Goal: Task Accomplishment & Management: Complete application form

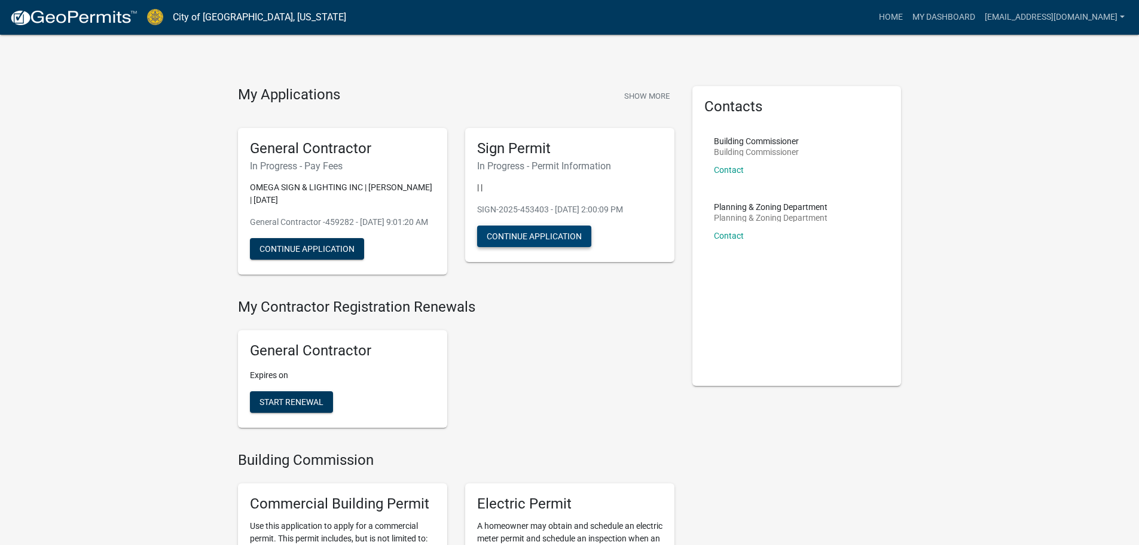
click at [539, 232] on button "Continue Application" at bounding box center [534, 236] width 114 height 22
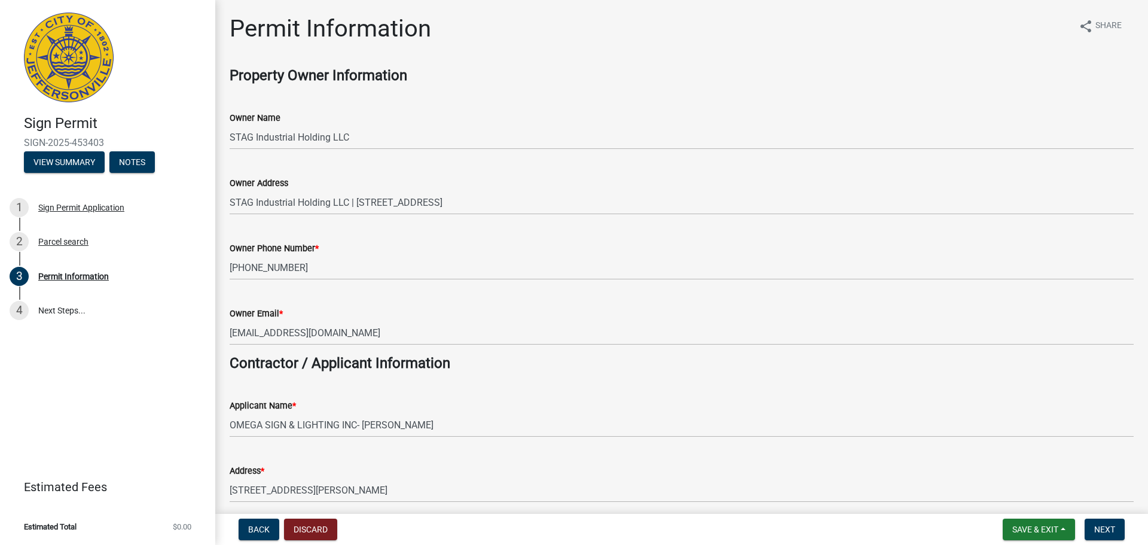
drag, startPoint x: 110, startPoint y: 144, endPoint x: 25, endPoint y: 144, distance: 85.5
click at [25, 144] on span "SIGN-2025-453403" at bounding box center [107, 142] width 167 height 11
copy span "SIGN-2025-453403"
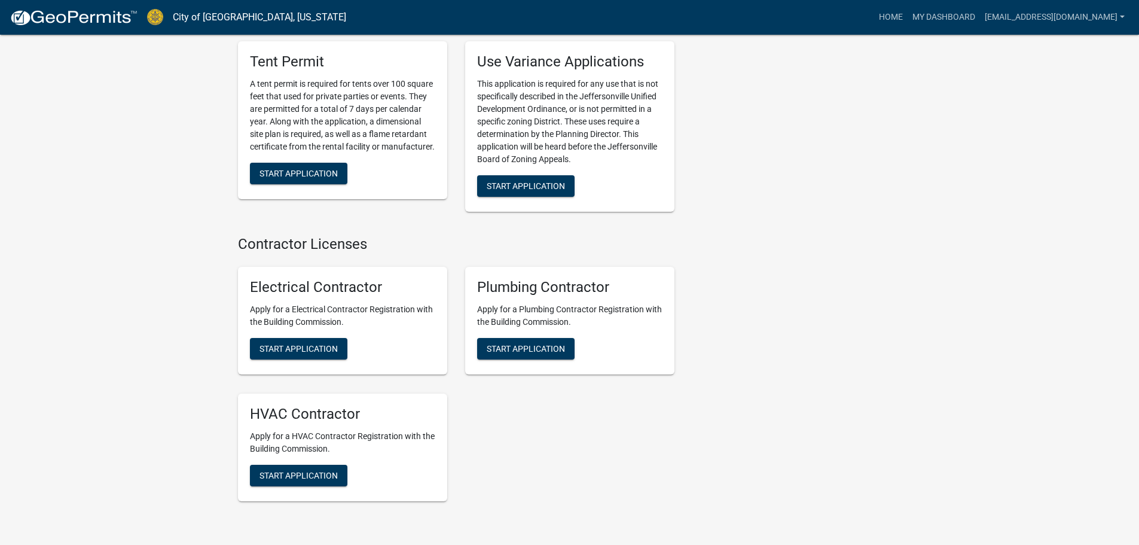
scroll to position [2691, 0]
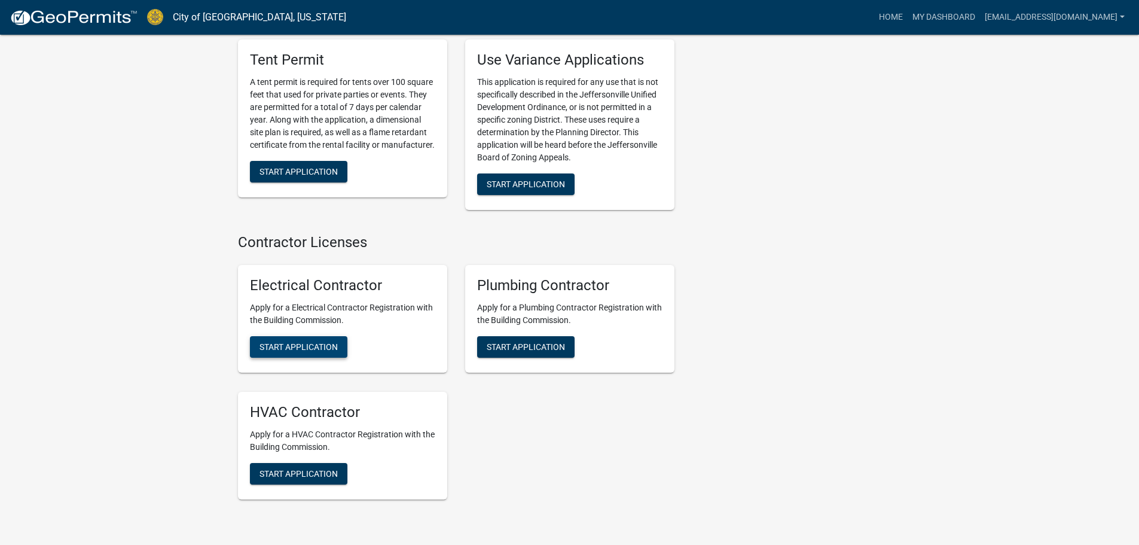
click at [317, 342] on span "Start Application" at bounding box center [299, 347] width 78 height 10
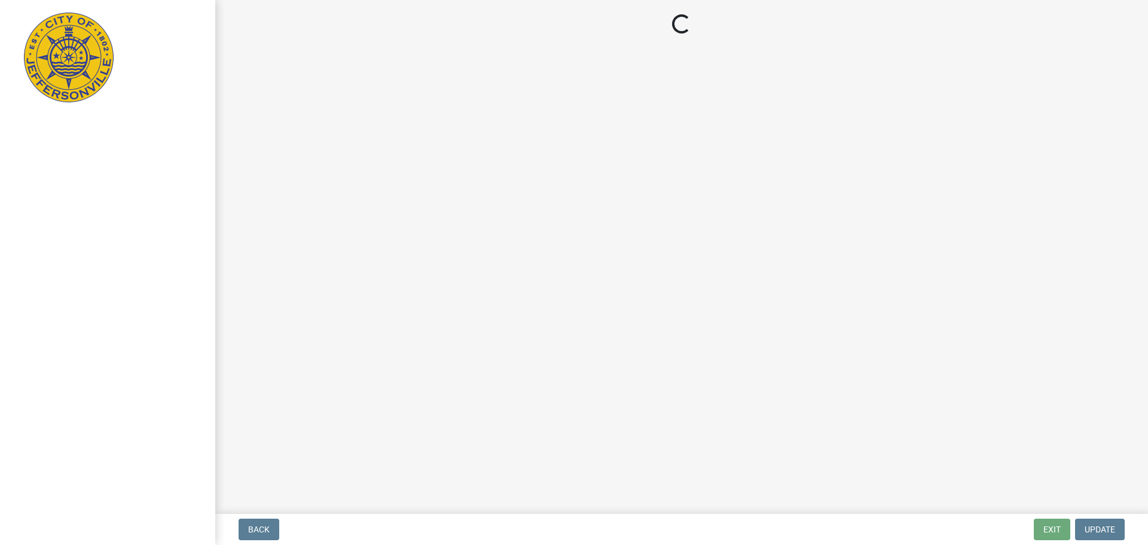
select select "IL"
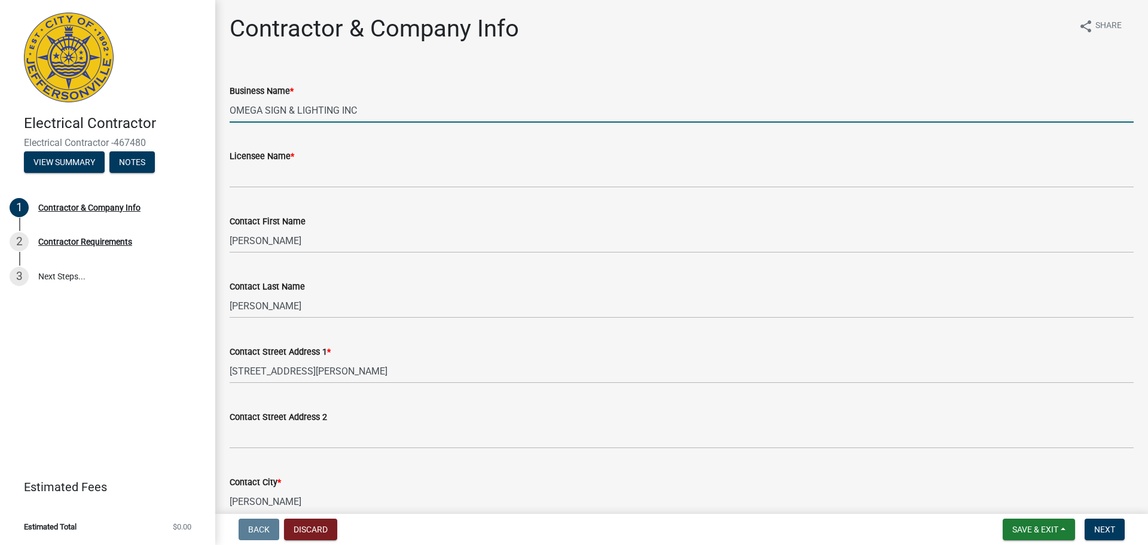
click at [361, 114] on input "OMEGA SIGN & LIGHTING INC" at bounding box center [682, 110] width 904 height 25
drag, startPoint x: 361, startPoint y: 114, endPoint x: 176, endPoint y: 111, distance: 185.4
click at [176, 111] on div "Electrical Contractor Electrical Contractor -467480 View Summary Notes 1 Contra…" at bounding box center [574, 272] width 1148 height 545
type input "j"
type input "JP Electrical Services Inc"
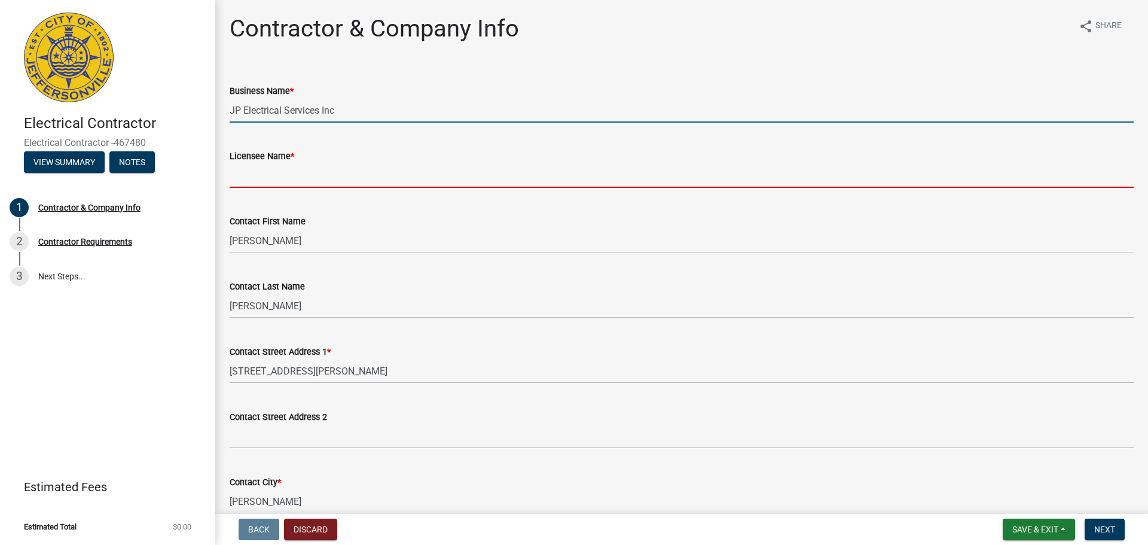
click at [264, 179] on input "Licensee Name *" at bounding box center [682, 175] width 904 height 25
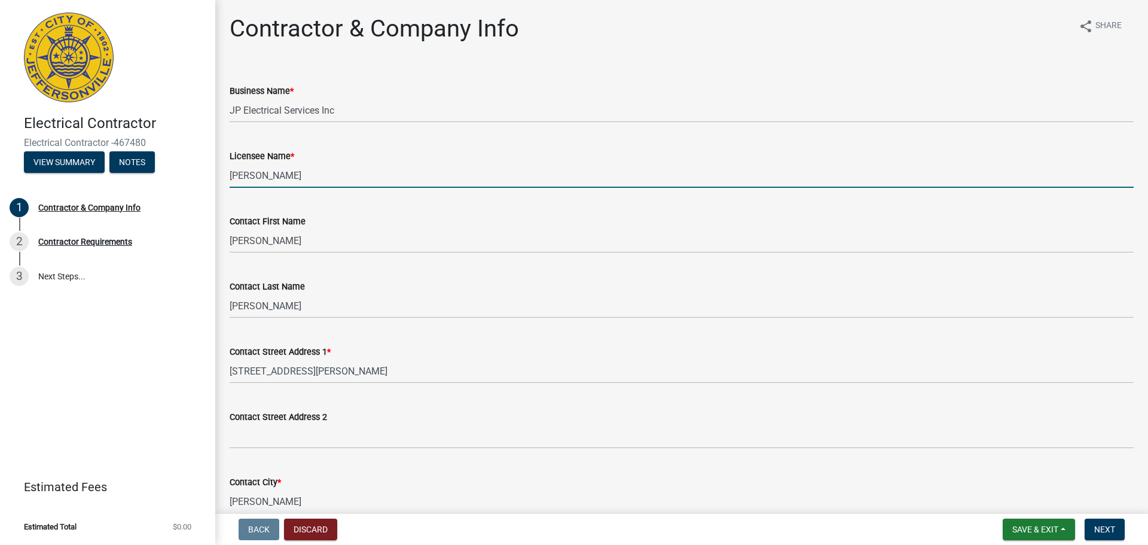
type input "[PERSON_NAME]"
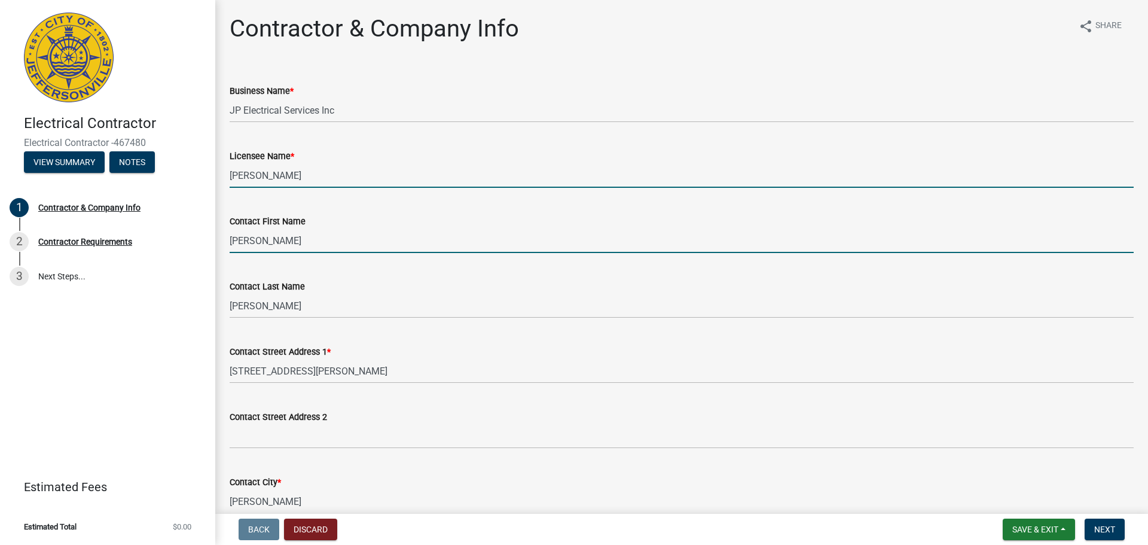
click at [288, 243] on input "[PERSON_NAME]" at bounding box center [682, 240] width 904 height 25
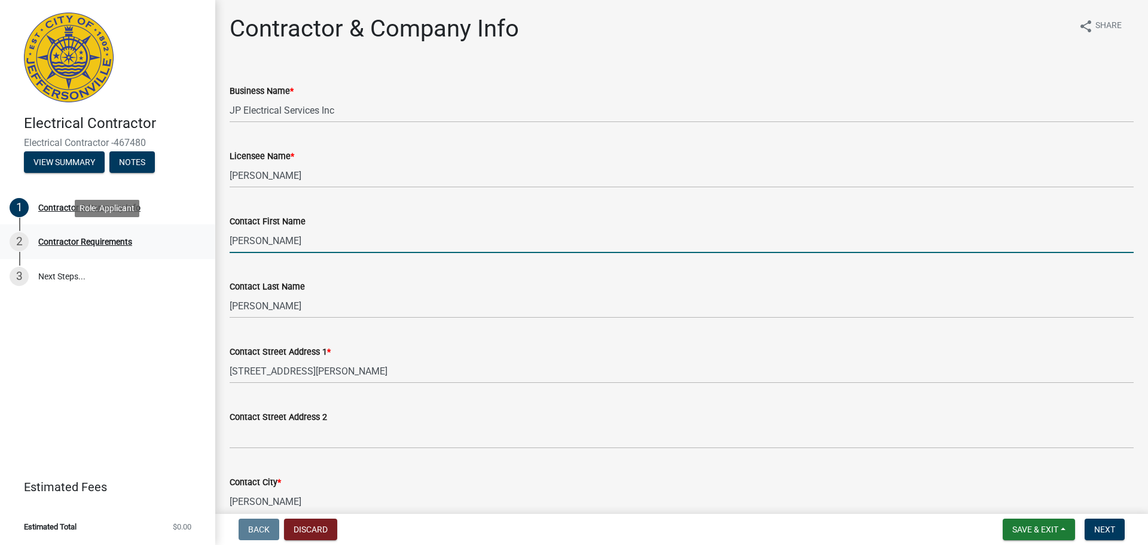
drag, startPoint x: 285, startPoint y: 242, endPoint x: 214, endPoint y: 244, distance: 71.2
click at [214, 244] on div "Electrical Contractor Electrical Contractor -467480 View Summary Notes 1 Contra…" at bounding box center [574, 272] width 1148 height 545
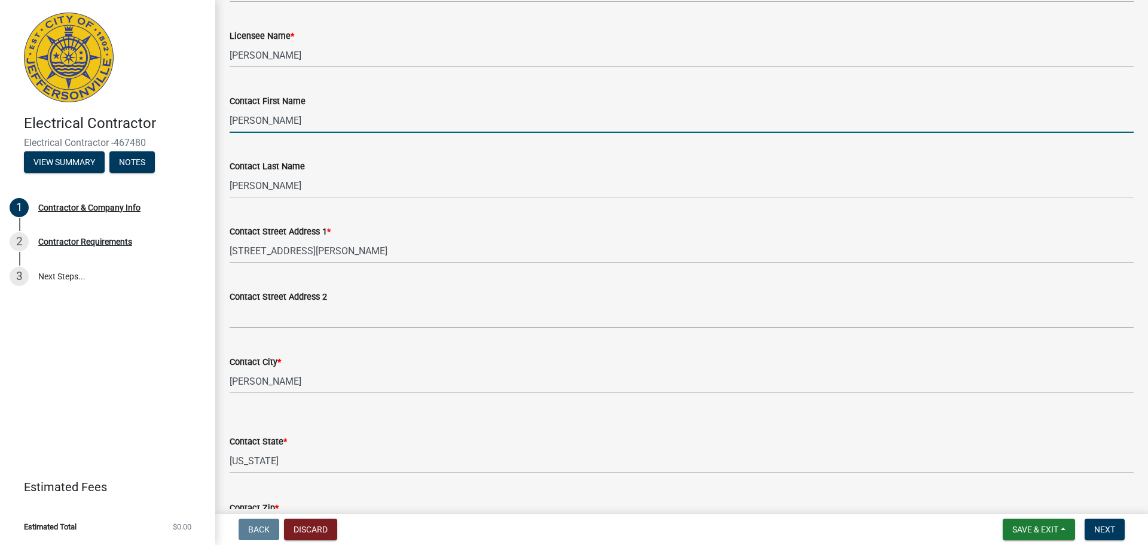
scroll to position [120, 0]
type input "Pawel"
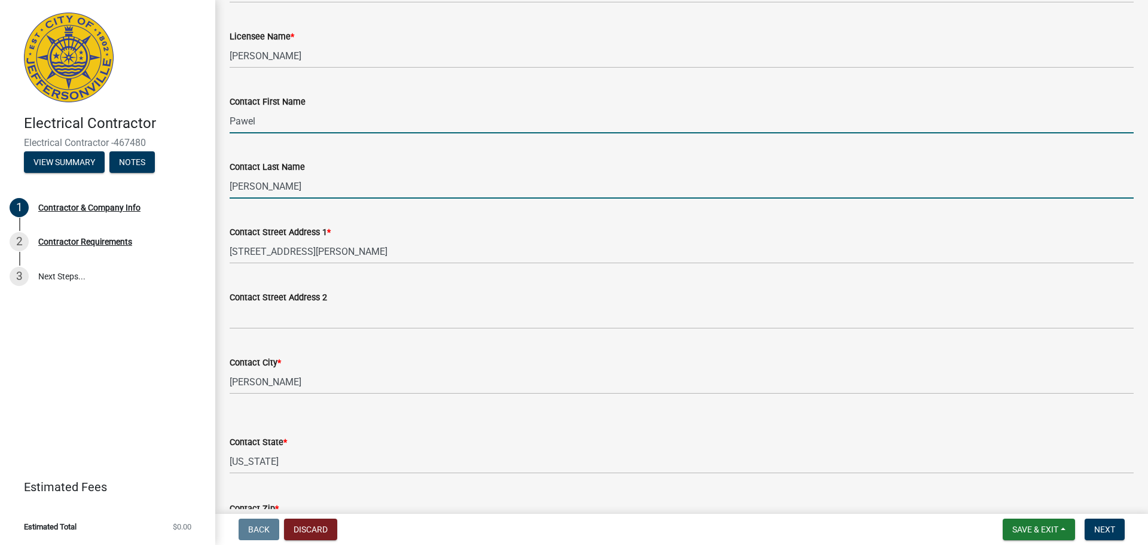
click at [295, 191] on input "[PERSON_NAME]" at bounding box center [682, 186] width 904 height 25
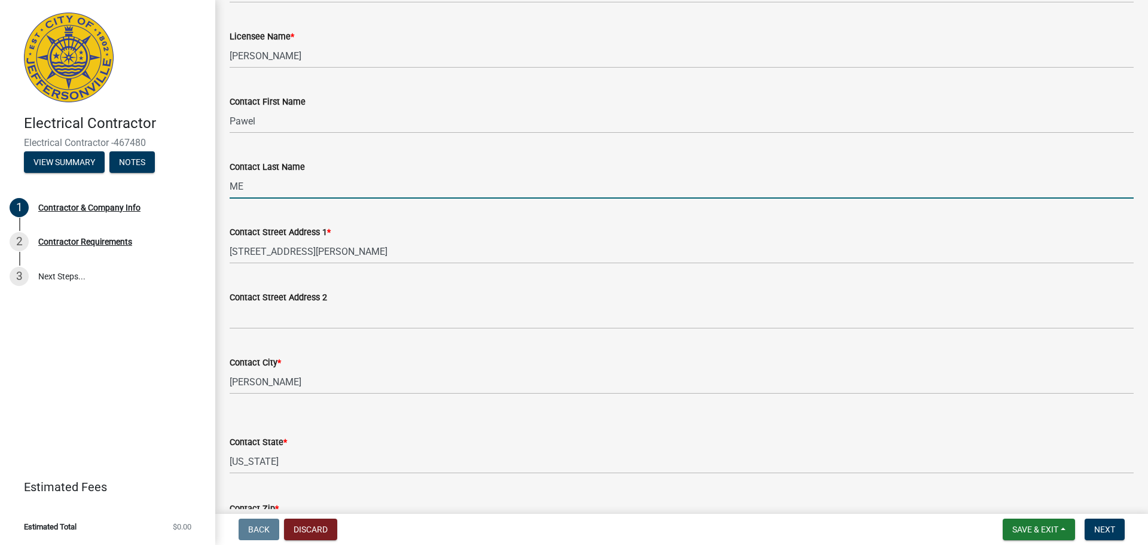
type input "M"
click at [260, 188] on input "[PERSON_NAME]" at bounding box center [682, 186] width 904 height 25
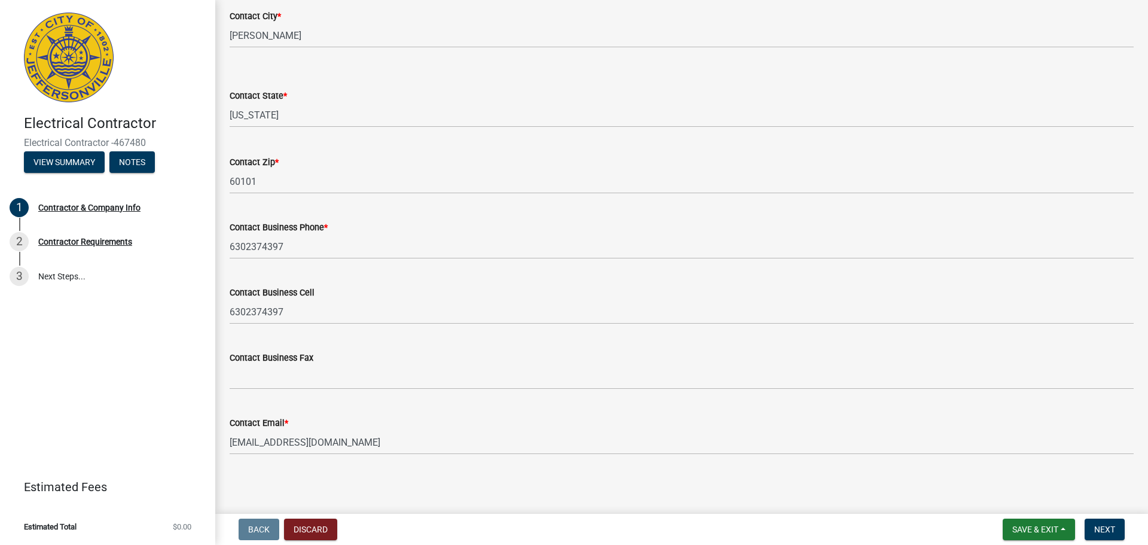
scroll to position [468, 0]
type input "[PERSON_NAME]"
click at [1107, 530] on span "Next" at bounding box center [1104, 529] width 21 height 10
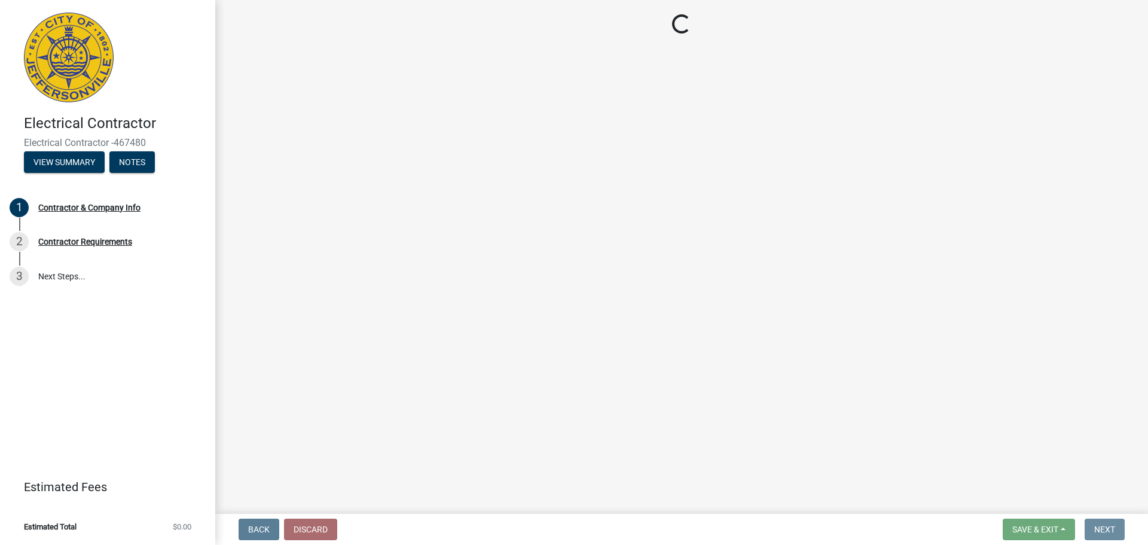
scroll to position [0, 0]
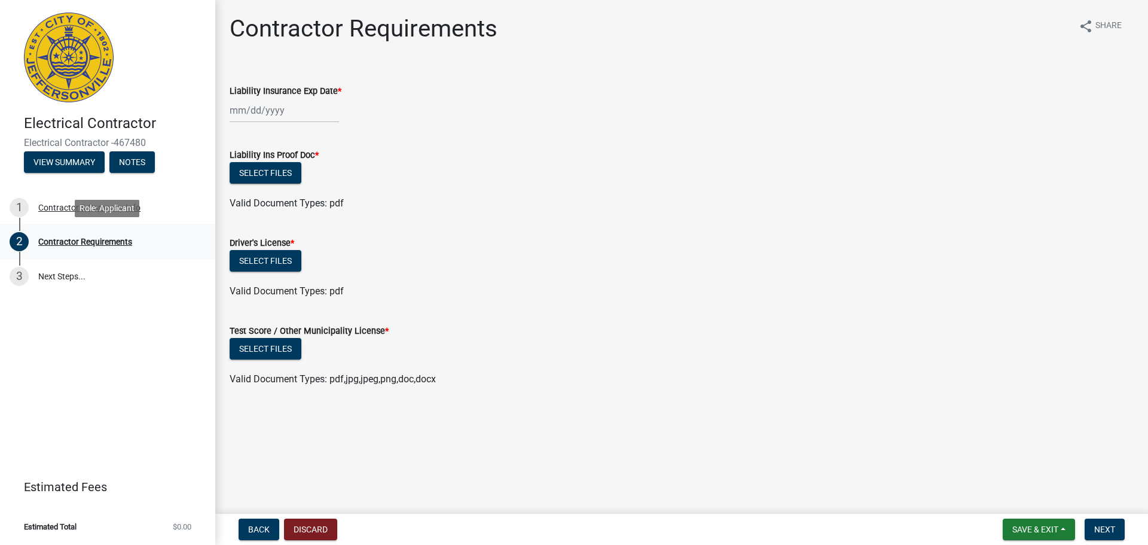
drag, startPoint x: 4, startPoint y: 0, endPoint x: 163, endPoint y: 251, distance: 297.3
click at [163, 251] on div "Electrical Contractor Electrical Contractor -467480 View Summary Notes 1 Contra…" at bounding box center [107, 272] width 215 height 545
click at [99, 365] on div "Electrical Contractor Electrical Contractor -467480 View Summary Notes 1 Contra…" at bounding box center [107, 272] width 215 height 545
click at [1052, 526] on span "Save & Exit" at bounding box center [1035, 529] width 46 height 10
click at [1017, 498] on button "Save & Exit" at bounding box center [1027, 498] width 96 height 29
